Goal: Task Accomplishment & Management: Use online tool/utility

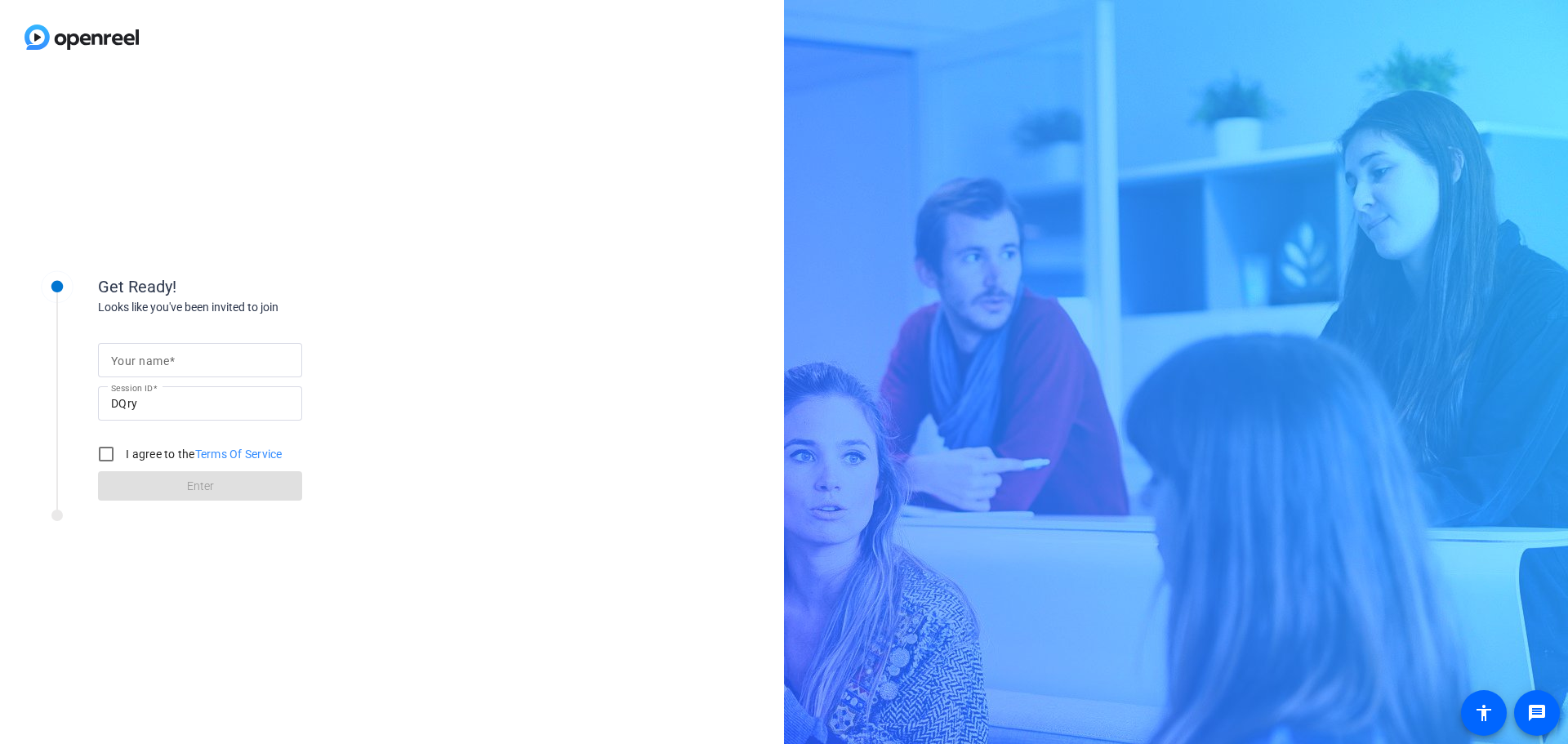
click at [144, 357] on mat-label "Your name" at bounding box center [140, 361] width 58 height 13
click at [144, 357] on input "Your name" at bounding box center [199, 359] width 178 height 20
type input "[PERSON_NAME]"
click at [109, 460] on input "I agree to the Terms Of Service" at bounding box center [105, 453] width 33 height 33
checkbox input "true"
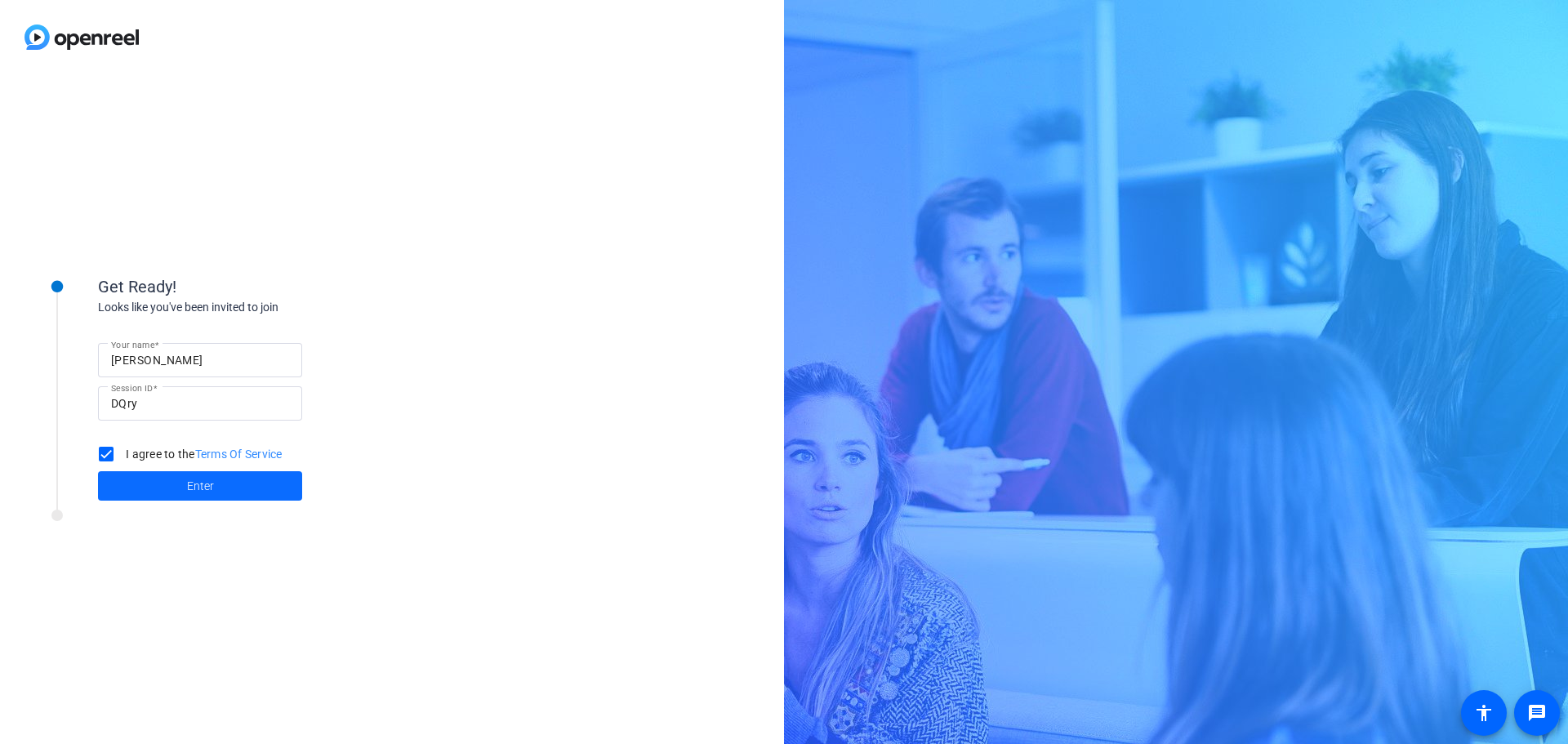
click at [205, 492] on span "Enter" at bounding box center [200, 486] width 27 height 17
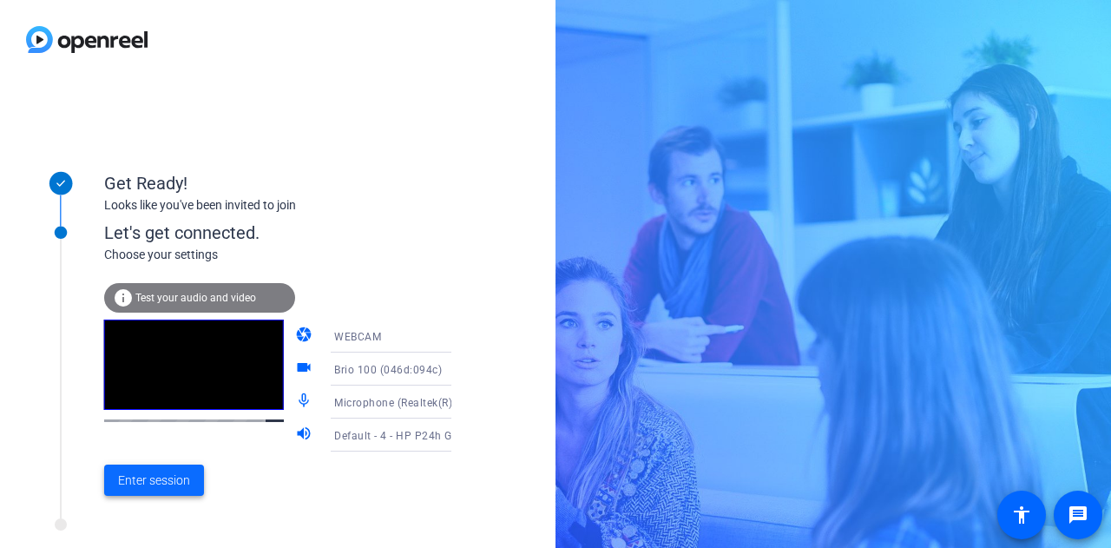
click at [155, 485] on span "Enter session" at bounding box center [154, 480] width 72 height 18
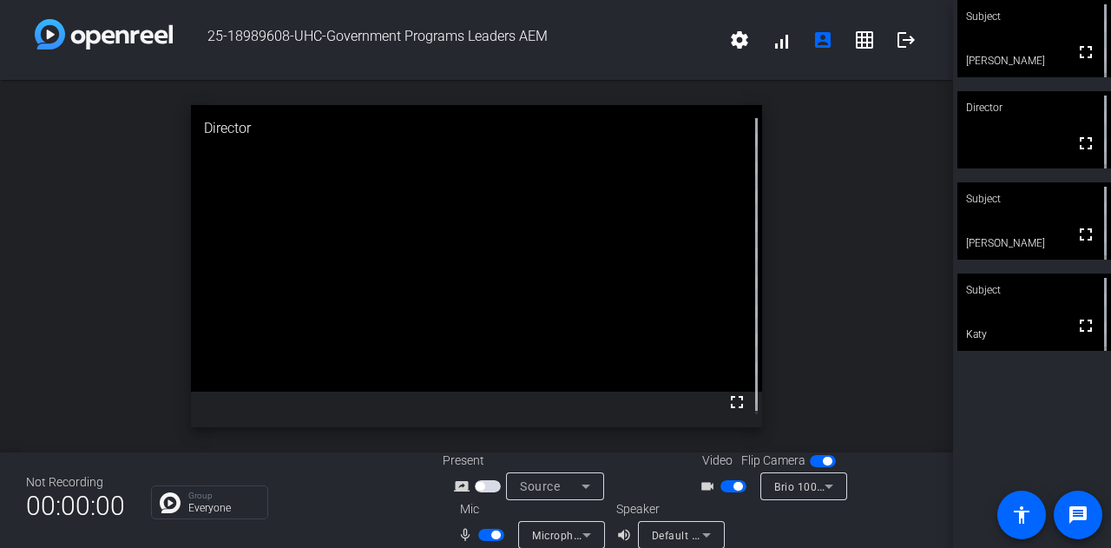
click at [722, 484] on span "button" at bounding box center [733, 486] width 26 height 12
click at [734, 483] on span "button" at bounding box center [733, 486] width 26 height 12
click at [478, 532] on span "button" at bounding box center [491, 535] width 26 height 12
click at [497, 536] on span "button" at bounding box center [491, 535] width 26 height 12
click at [479, 534] on span "button" at bounding box center [491, 535] width 26 height 12
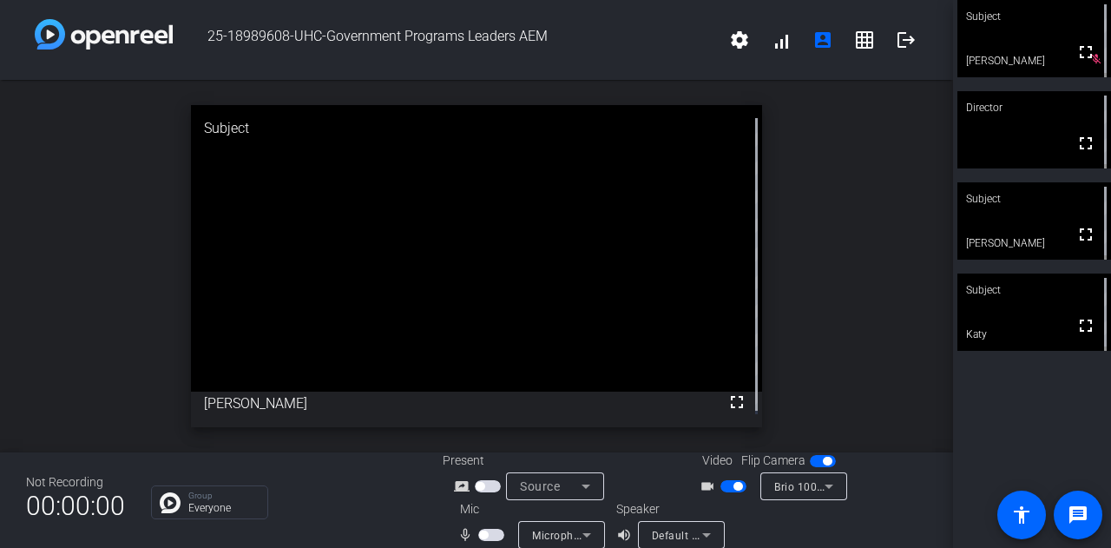
click at [722, 490] on span "button" at bounding box center [733, 486] width 26 height 12
click at [734, 486] on span "button" at bounding box center [733, 486] width 26 height 12
click at [722, 488] on span "button" at bounding box center [733, 486] width 26 height 12
click at [733, 486] on span "button" at bounding box center [733, 486] width 26 height 12
click at [720, 484] on span "button" at bounding box center [733, 486] width 26 height 12
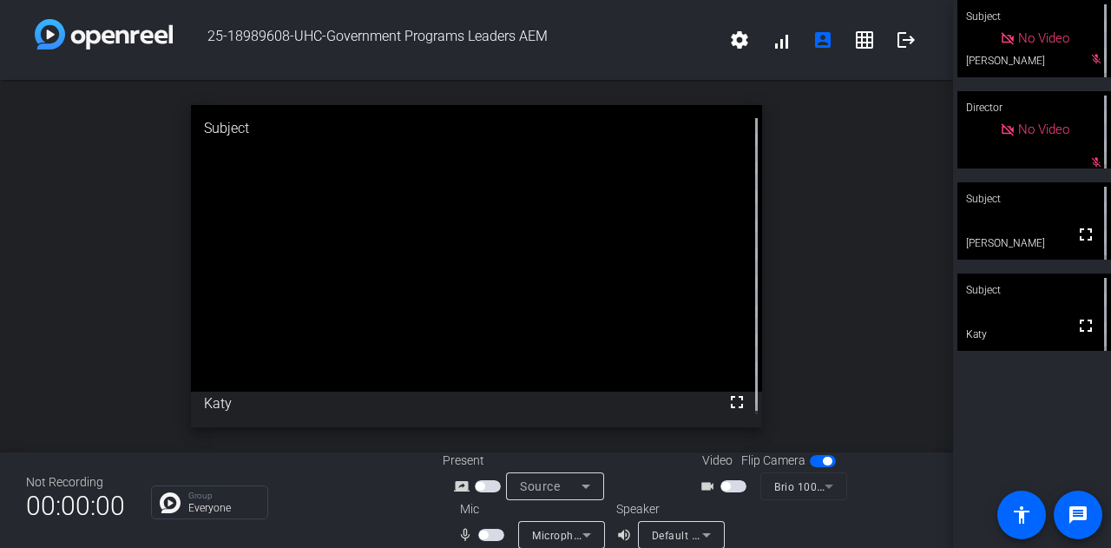
click at [497, 535] on span "button" at bounding box center [491, 535] width 26 height 12
click at [735, 481] on span "button" at bounding box center [733, 486] width 26 height 12
click at [478, 530] on span "button" at bounding box center [491, 535] width 26 height 12
click at [724, 487] on span "button" at bounding box center [733, 486] width 26 height 12
click at [497, 531] on span "button" at bounding box center [491, 535] width 26 height 12
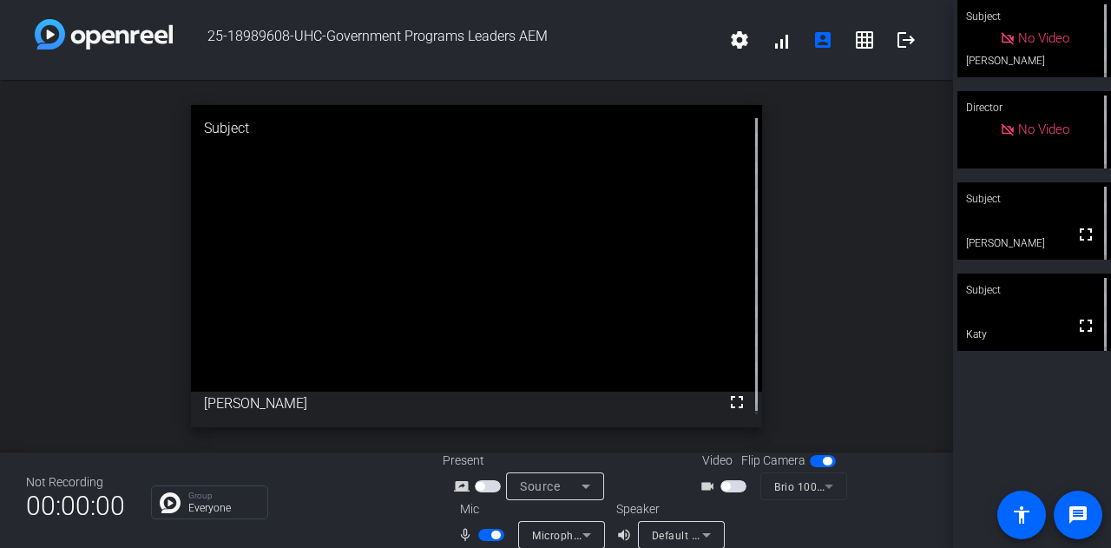
click at [736, 490] on span "button" at bounding box center [733, 486] width 26 height 12
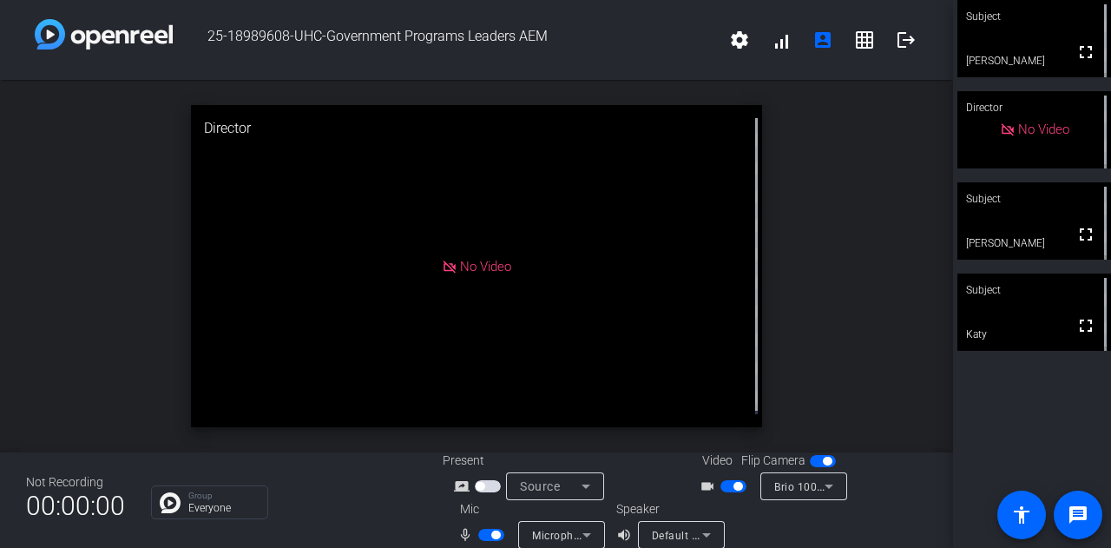
click at [723, 488] on span "button" at bounding box center [733, 486] width 26 height 12
click at [484, 534] on span "button" at bounding box center [491, 535] width 26 height 12
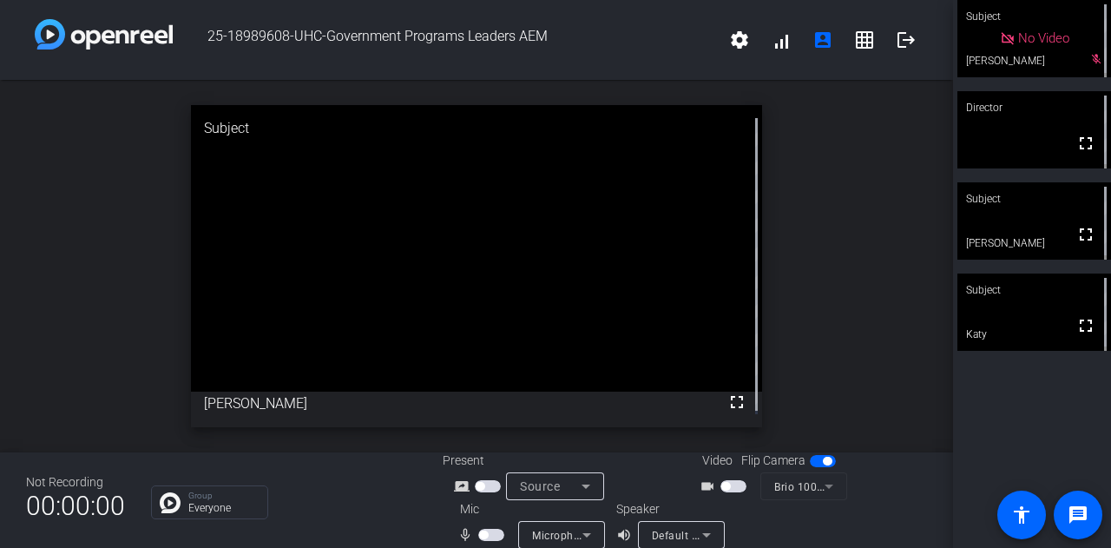
click at [492, 536] on span "button" at bounding box center [491, 535] width 26 height 12
click at [734, 489] on span "button" at bounding box center [733, 486] width 26 height 12
click at [722, 484] on span "button" at bounding box center [733, 486] width 26 height 12
click at [479, 536] on span "button" at bounding box center [491, 535] width 26 height 12
click at [503, 531] on div at bounding box center [493, 535] width 30 height 12
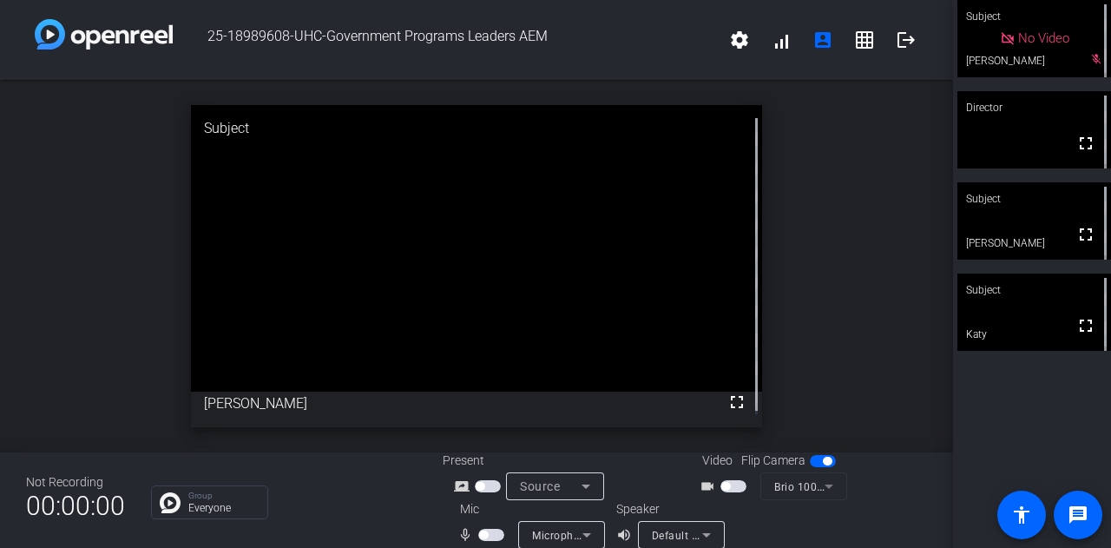
click at [495, 534] on span "button" at bounding box center [491, 535] width 26 height 12
click at [734, 484] on span "button" at bounding box center [733, 486] width 26 height 12
click at [720, 487] on span "button" at bounding box center [733, 486] width 26 height 12
click at [481, 536] on span "button" at bounding box center [491, 535] width 26 height 12
click at [488, 537] on span "button" at bounding box center [491, 535] width 26 height 12
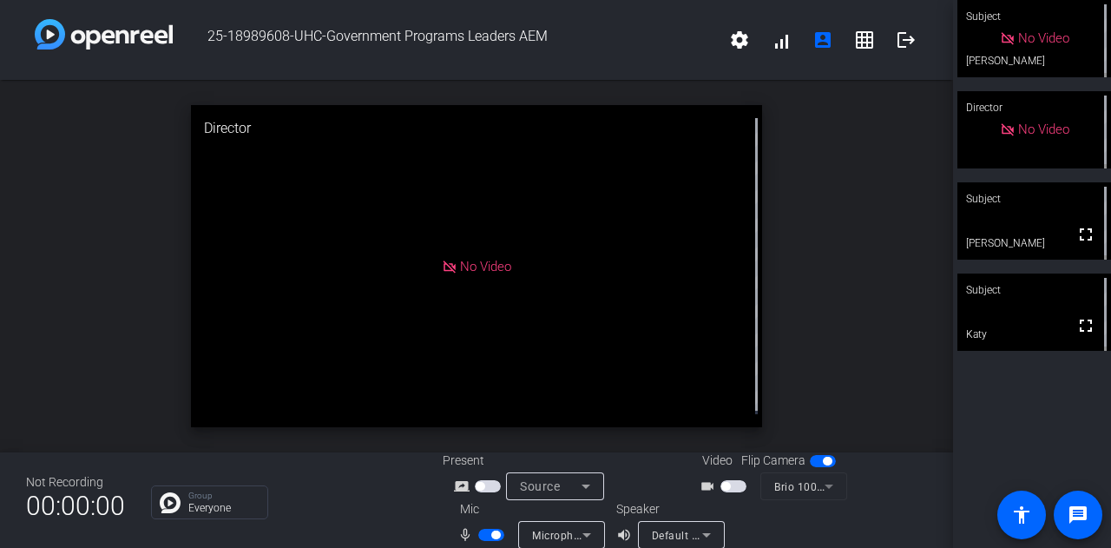
click at [735, 486] on span "button" at bounding box center [733, 486] width 26 height 12
click at [479, 530] on span "button" at bounding box center [491, 535] width 26 height 12
click at [720, 491] on span "button" at bounding box center [733, 486] width 26 height 12
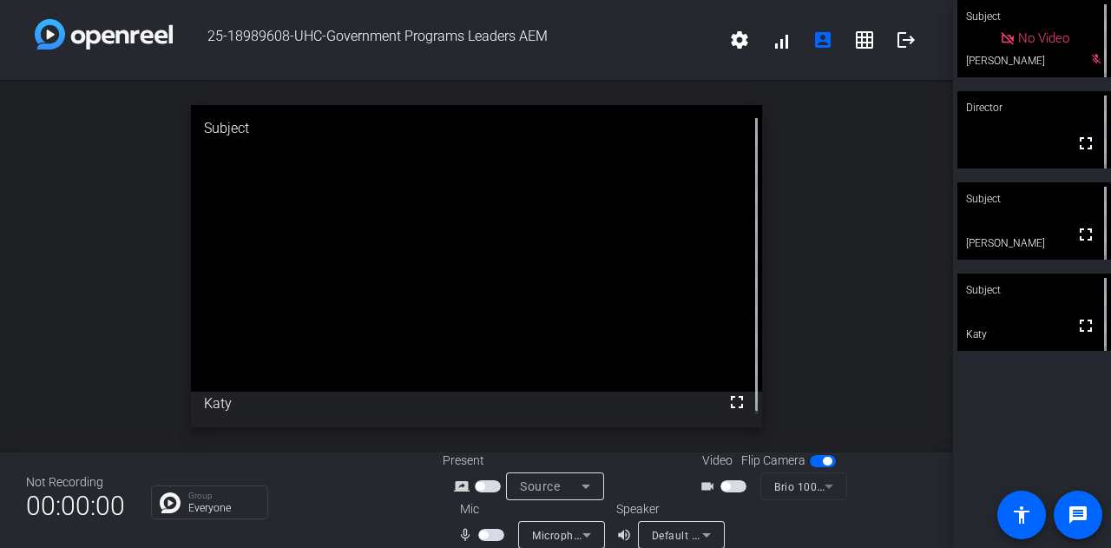
click at [495, 535] on span "button" at bounding box center [491, 535] width 26 height 12
click at [732, 485] on span "button" at bounding box center [733, 486] width 26 height 12
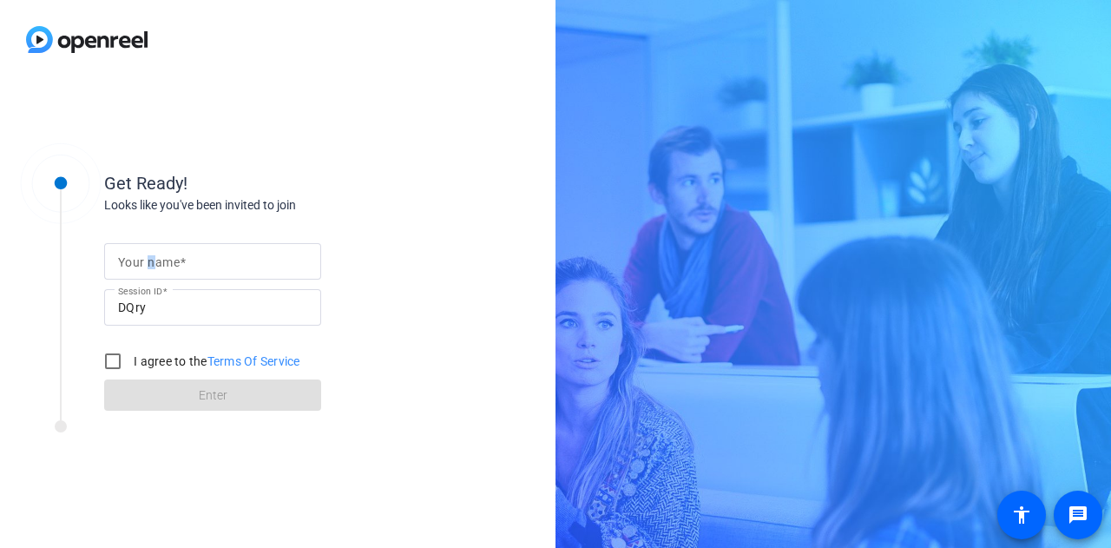
click at [148, 260] on mat-label "Your name" at bounding box center [149, 262] width 62 height 14
click at [148, 260] on input "Your name" at bounding box center [212, 261] width 189 height 21
type input "[PERSON_NAME]"
click at [117, 363] on input "I agree to the Terms Of Service" at bounding box center [112, 361] width 35 height 35
checkbox input "true"
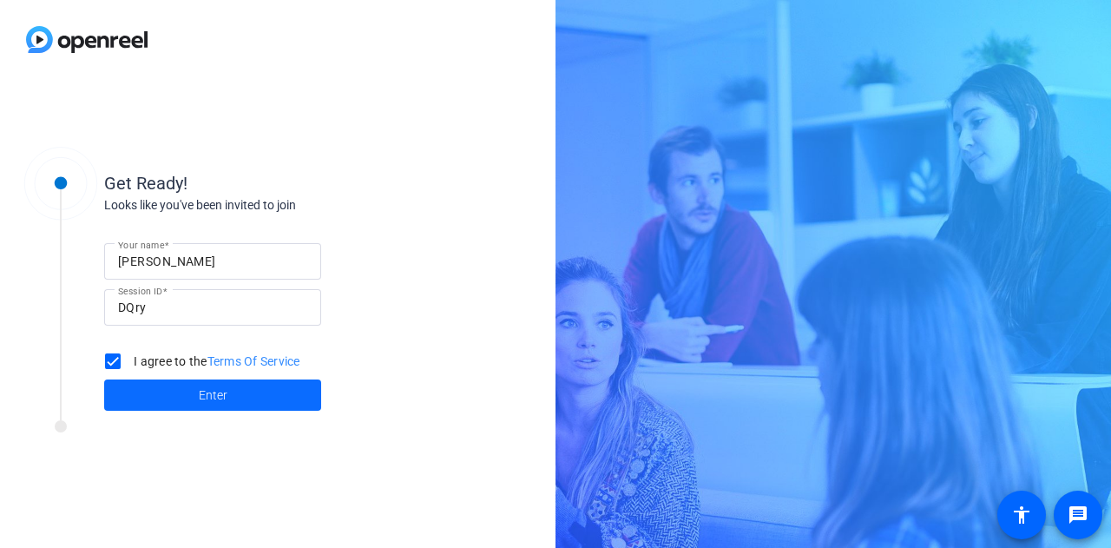
click at [191, 400] on span at bounding box center [212, 395] width 217 height 42
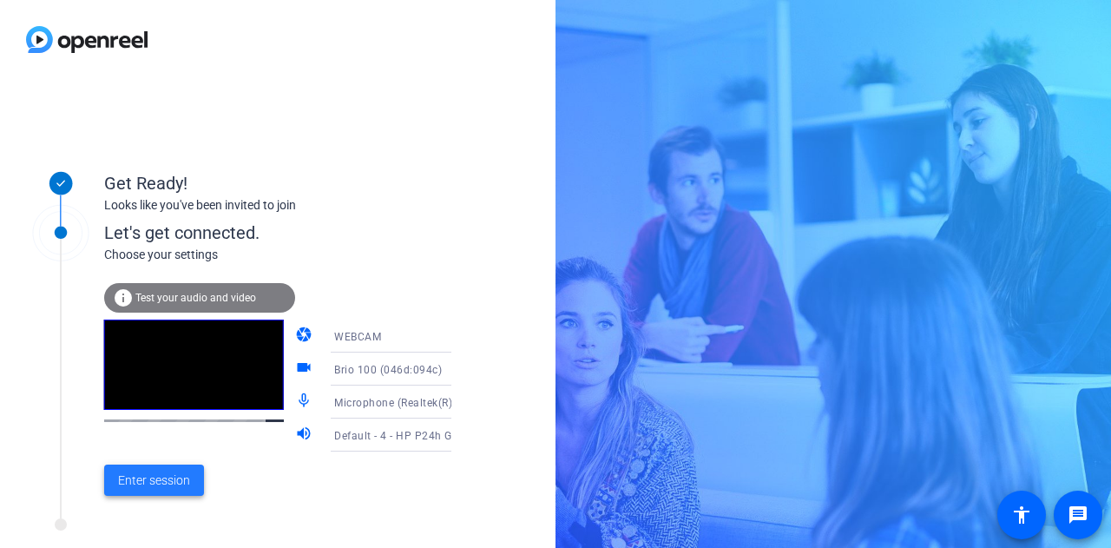
click at [173, 482] on span "Enter session" at bounding box center [154, 480] width 72 height 18
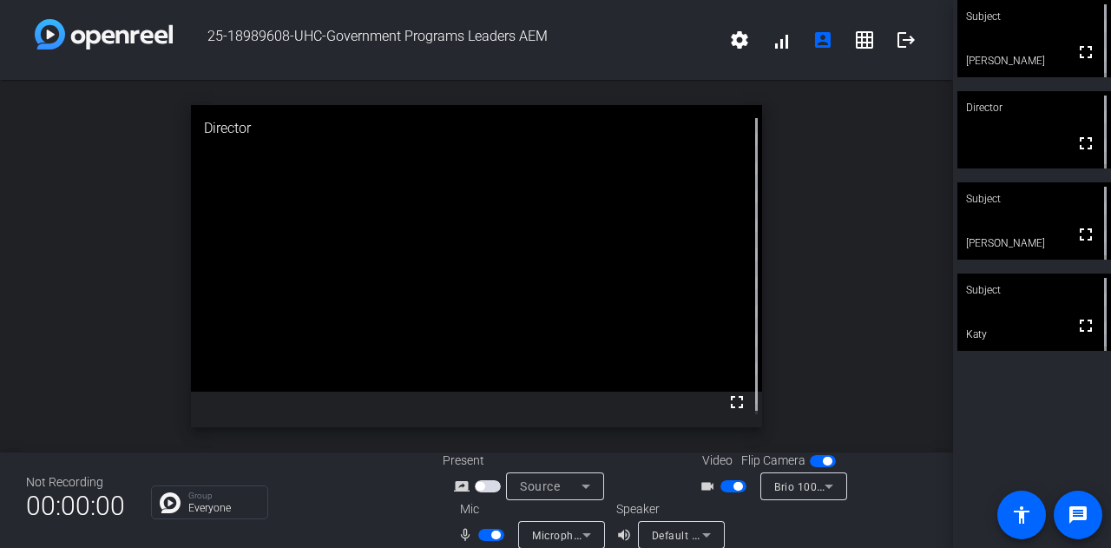
click at [480, 530] on span "button" at bounding box center [491, 535] width 26 height 12
click at [722, 488] on span "button" at bounding box center [733, 486] width 26 height 12
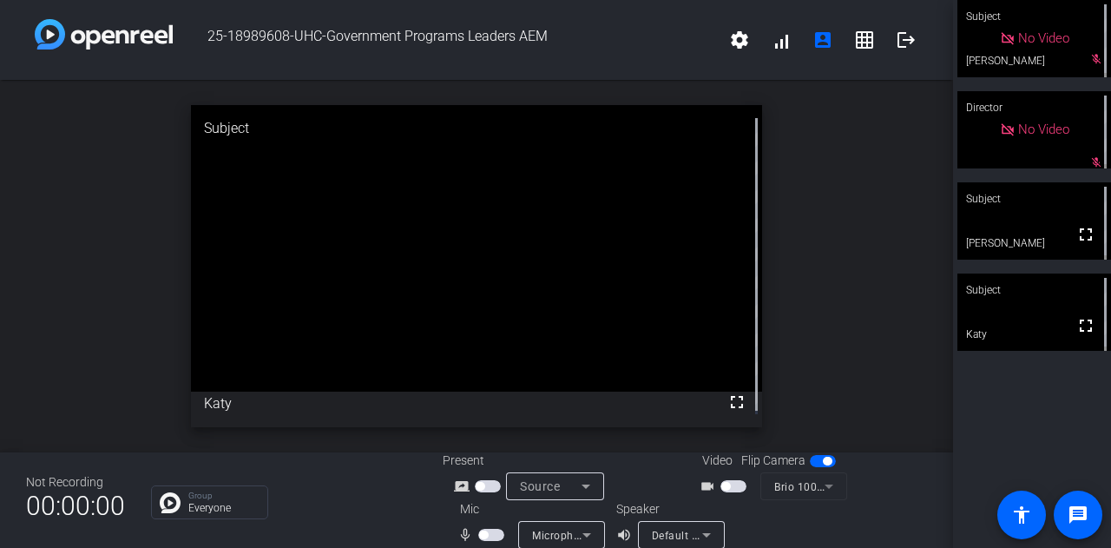
click at [495, 539] on span "button" at bounding box center [491, 535] width 26 height 12
click at [482, 537] on span "button" at bounding box center [491, 535] width 26 height 12
click at [499, 538] on span "button" at bounding box center [491, 535] width 26 height 12
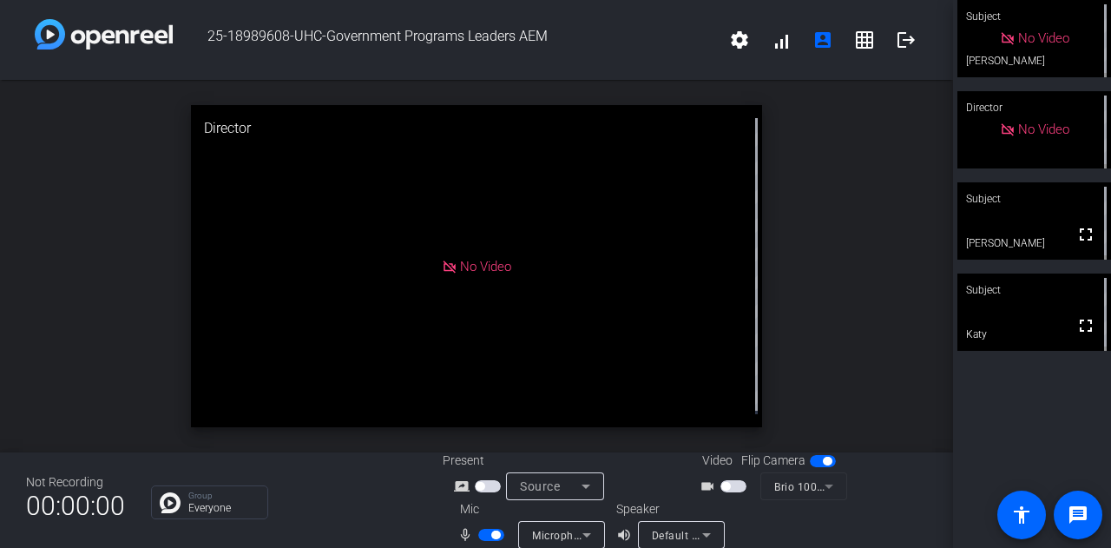
click at [480, 533] on span "button" at bounding box center [491, 535] width 26 height 12
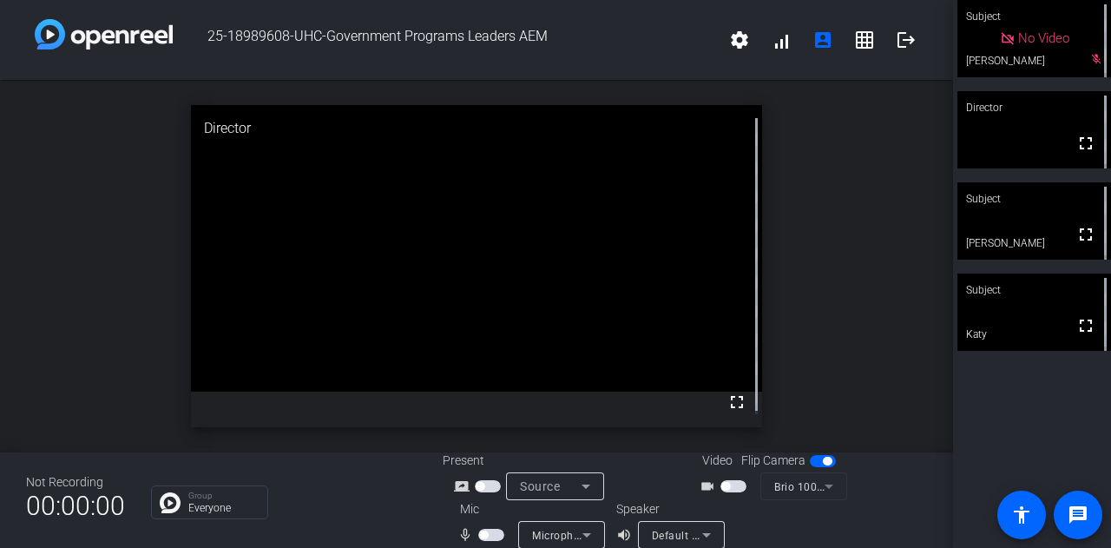
click at [737, 487] on span "button" at bounding box center [733, 486] width 26 height 12
click at [497, 534] on span "button" at bounding box center [491, 535] width 26 height 12
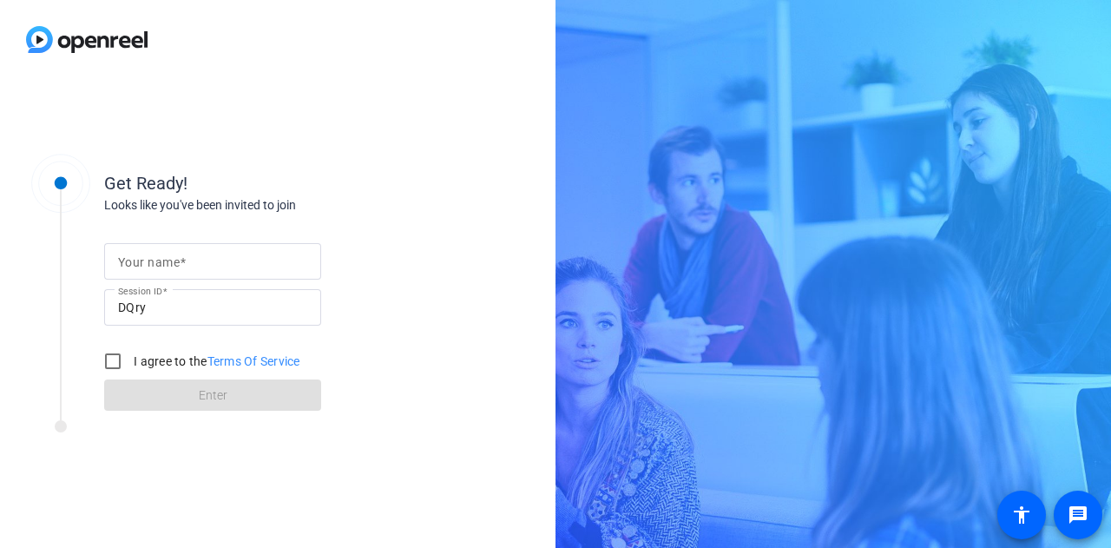
click at [194, 266] on input "Your name" at bounding box center [212, 261] width 189 height 21
type input "[PERSON_NAME]"
drag, startPoint x: 109, startPoint y: 356, endPoint x: 114, endPoint y: 364, distance: 8.9
click at [109, 358] on input "I agree to the Terms Of Service" at bounding box center [112, 361] width 35 height 35
checkbox input "true"
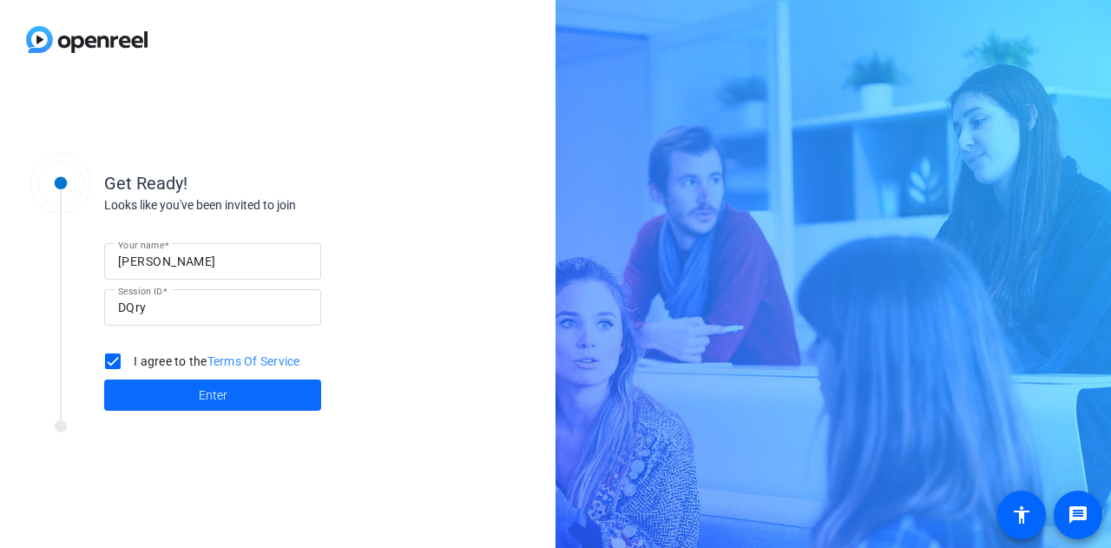
click at [201, 398] on span "Enter" at bounding box center [213, 395] width 29 height 18
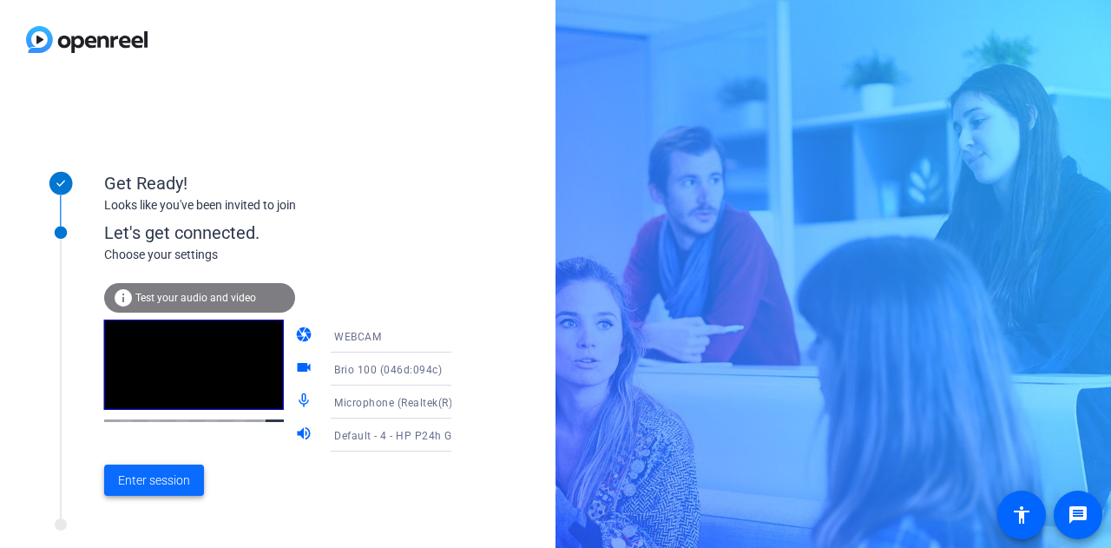
click at [177, 481] on span "Enter session" at bounding box center [154, 480] width 72 height 18
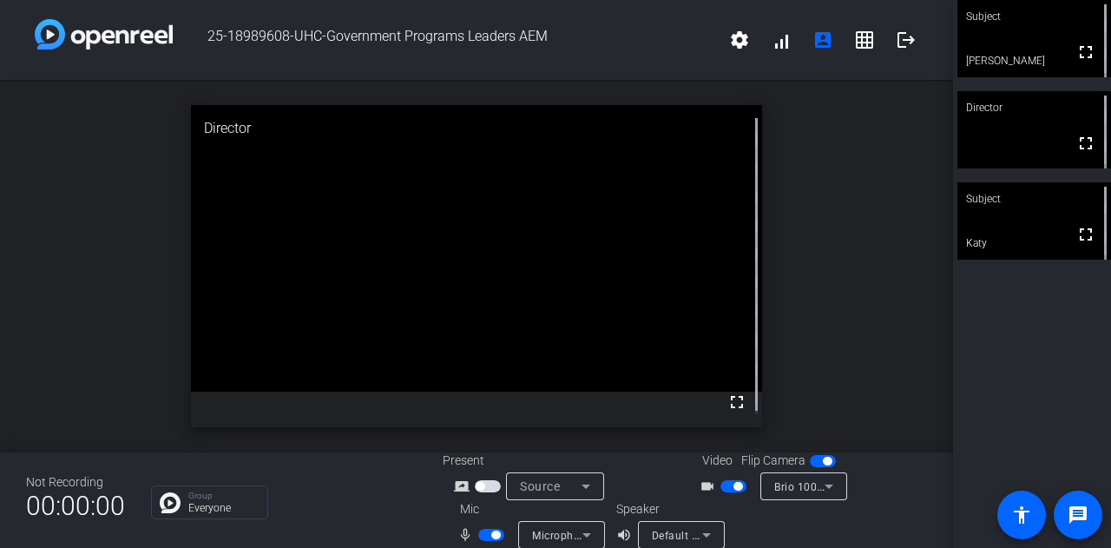
click at [478, 535] on span "button" at bounding box center [491, 535] width 26 height 12
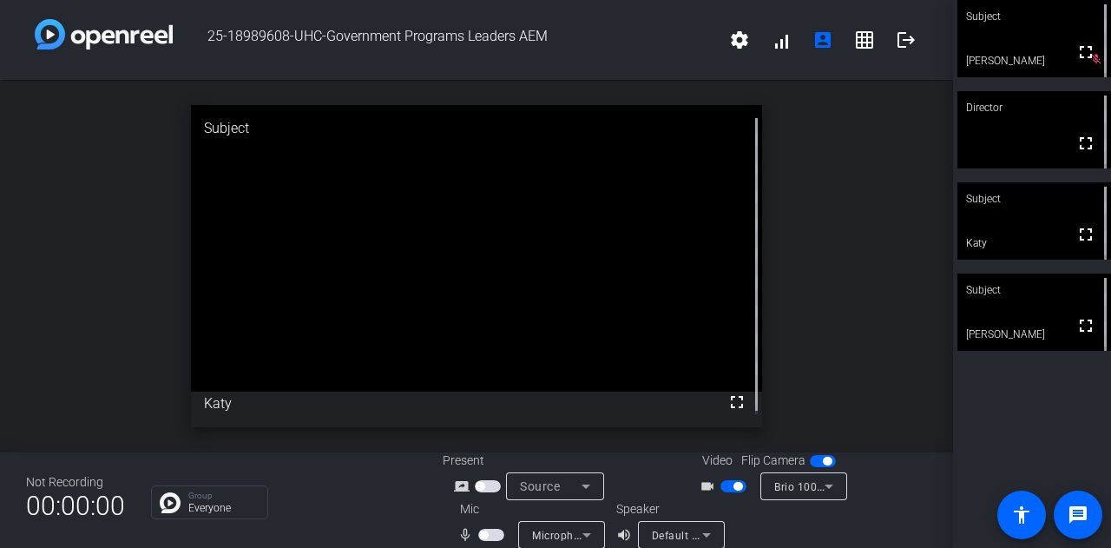
click at [491, 534] on span "button" at bounding box center [491, 535] width 26 height 12
click at [480, 537] on span "button" at bounding box center [491, 535] width 26 height 12
click at [493, 534] on span "button" at bounding box center [491, 535] width 26 height 12
click at [484, 536] on span "button" at bounding box center [491, 535] width 26 height 12
click at [721, 484] on span "button" at bounding box center [733, 486] width 26 height 12
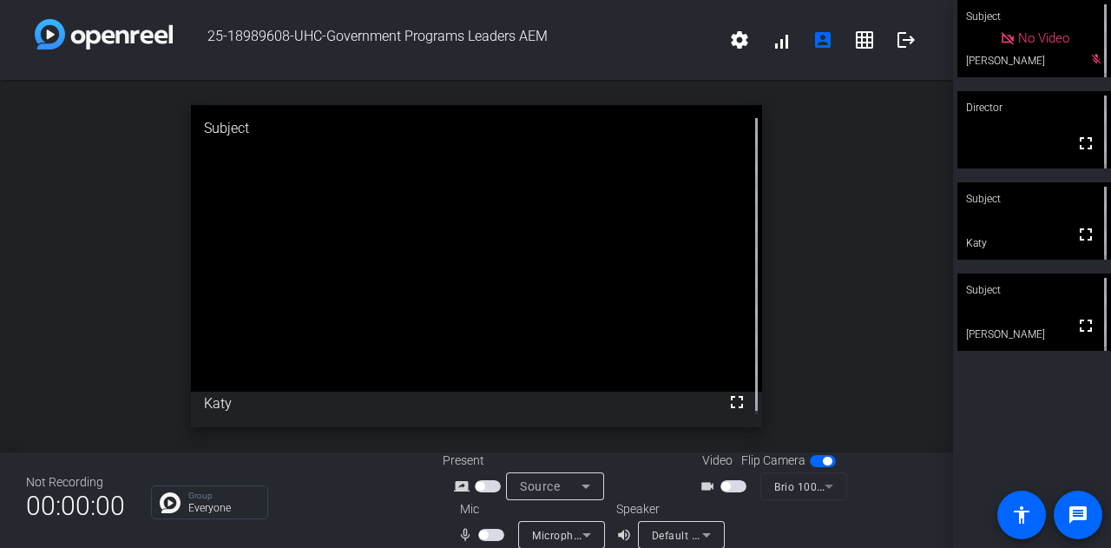
click at [731, 487] on span "button" at bounding box center [733, 486] width 26 height 12
click at [494, 541] on mat-slide-toggle at bounding box center [493, 534] width 30 height 18
click at [496, 534] on span "button" at bounding box center [491, 535] width 26 height 12
click at [480, 536] on span "button" at bounding box center [491, 535] width 26 height 12
click at [722, 485] on span "button" at bounding box center [733, 486] width 26 height 12
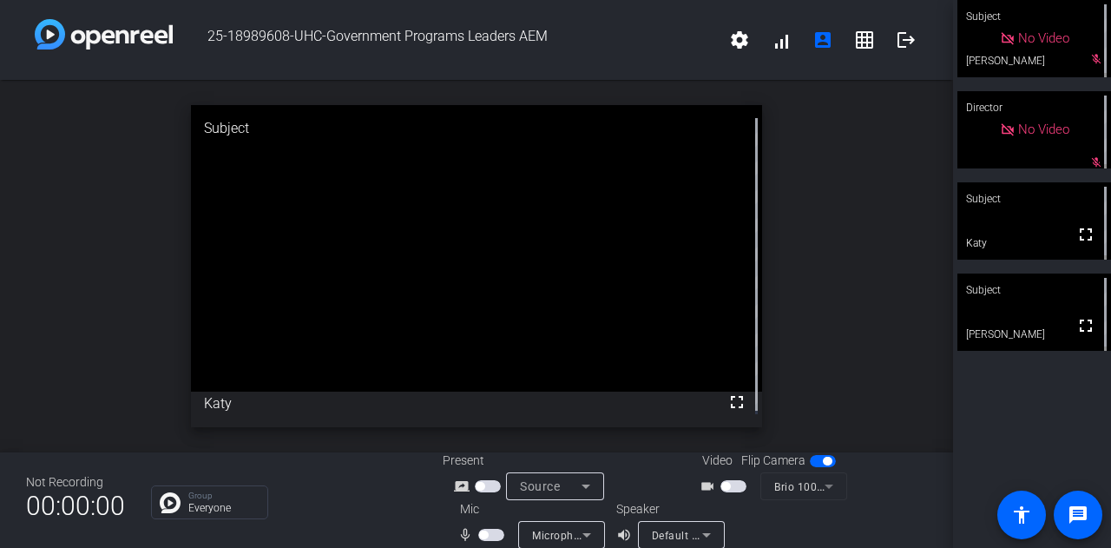
click at [495, 533] on span "button" at bounding box center [491, 535] width 26 height 12
click at [479, 532] on span "button" at bounding box center [491, 535] width 26 height 12
click at [492, 534] on span "button" at bounding box center [491, 535] width 26 height 12
click at [733, 487] on span "button" at bounding box center [733, 486] width 26 height 12
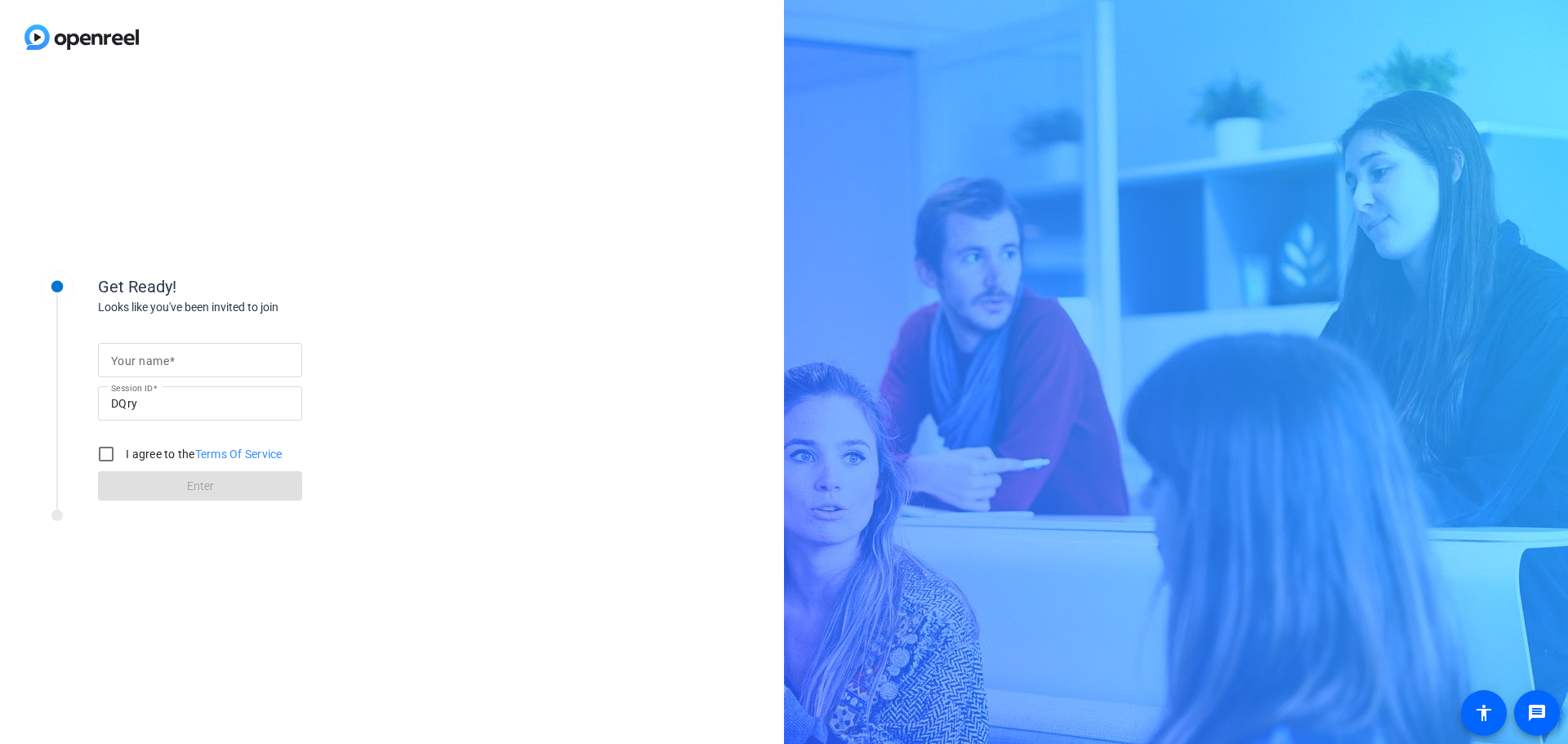
click at [203, 360] on input "Your name" at bounding box center [199, 359] width 178 height 20
type input "[PERSON_NAME]"
click at [110, 454] on input "I agree to the Terms Of Service" at bounding box center [105, 453] width 33 height 33
checkbox input "true"
click at [157, 485] on span at bounding box center [199, 486] width 204 height 40
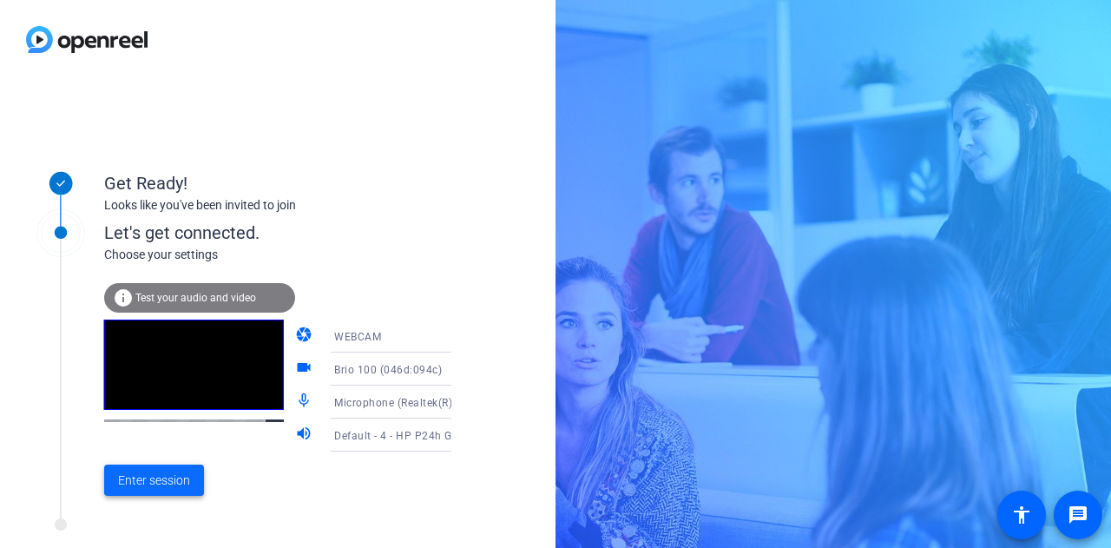
click at [188, 482] on span "Enter session" at bounding box center [154, 480] width 72 height 18
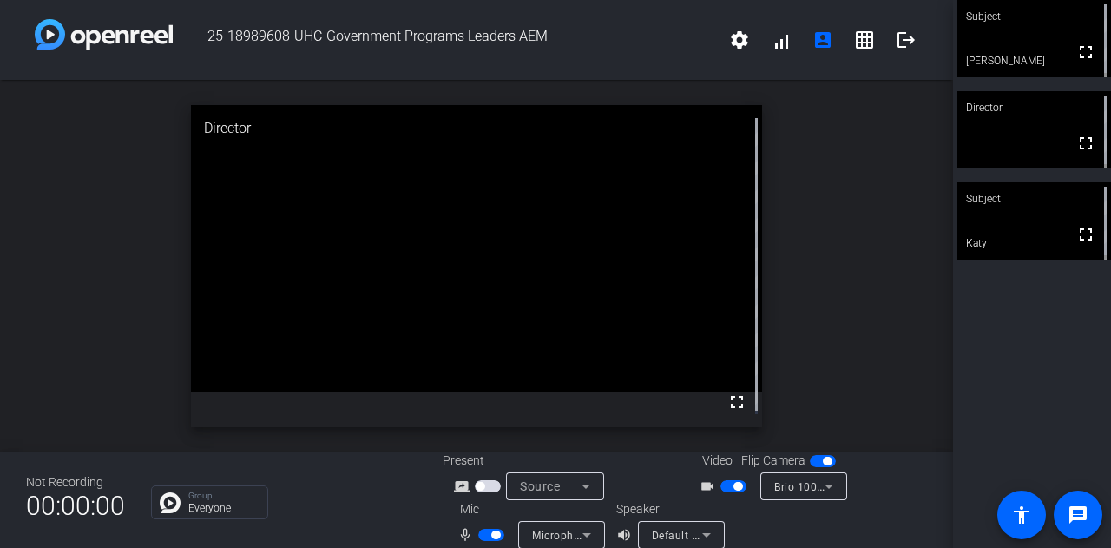
click at [486, 536] on span "button" at bounding box center [491, 535] width 26 height 12
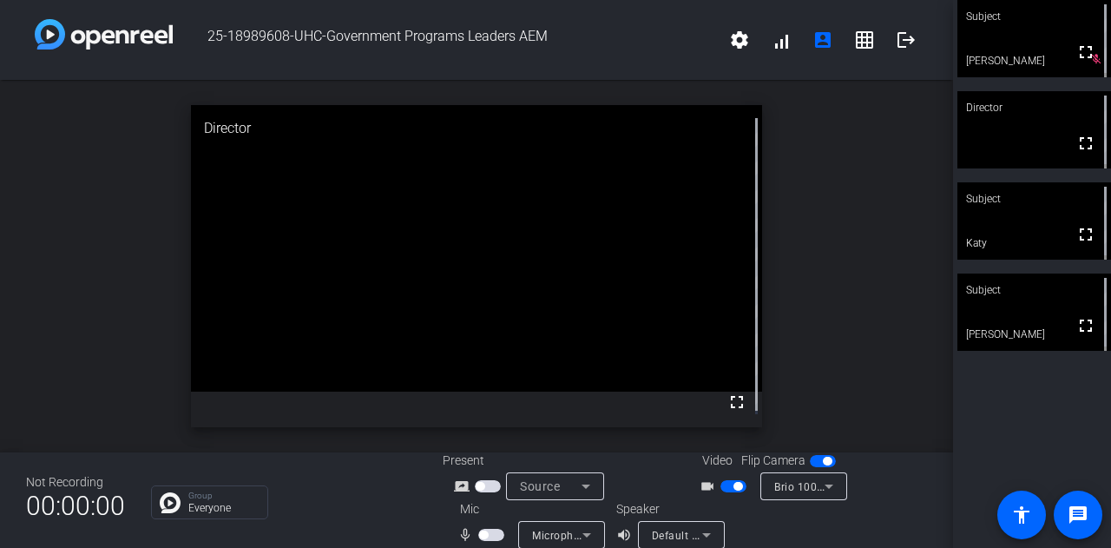
click at [493, 536] on span "button" at bounding box center [491, 535] width 26 height 12
click at [479, 535] on span "button" at bounding box center [491, 535] width 26 height 12
click at [726, 487] on span "button" at bounding box center [733, 486] width 26 height 12
click at [491, 534] on span "button" at bounding box center [491, 535] width 26 height 12
click at [478, 534] on span "button" at bounding box center [491, 535] width 26 height 12
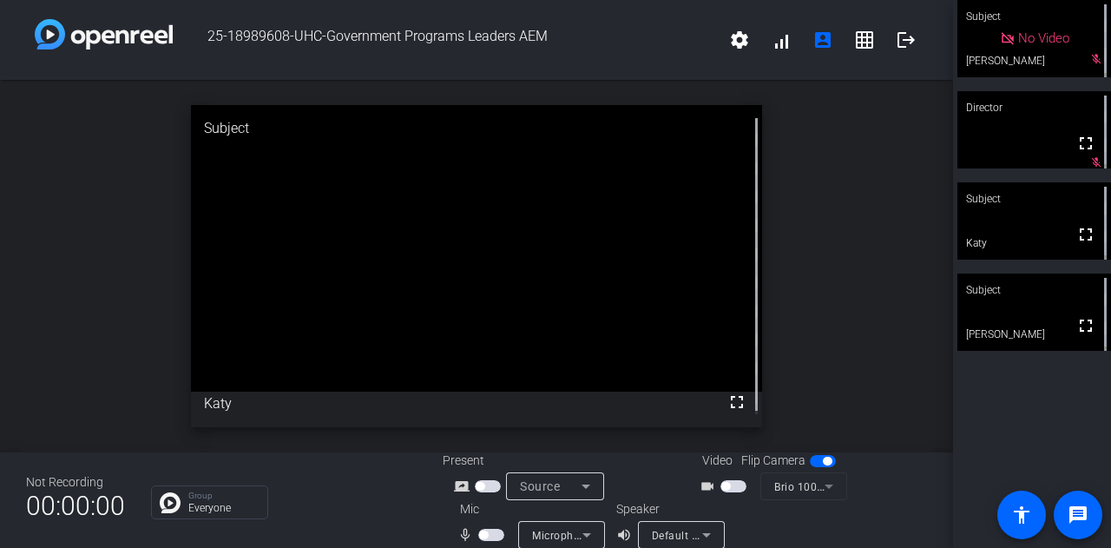
click at [495, 533] on span "button" at bounding box center [491, 535] width 26 height 12
click at [735, 486] on span "button" at bounding box center [733, 486] width 26 height 12
click at [478, 532] on span "button" at bounding box center [491, 535] width 26 height 12
click at [483, 536] on span "button" at bounding box center [483, 534] width 9 height 9
